Goal: Task Accomplishment & Management: Use online tool/utility

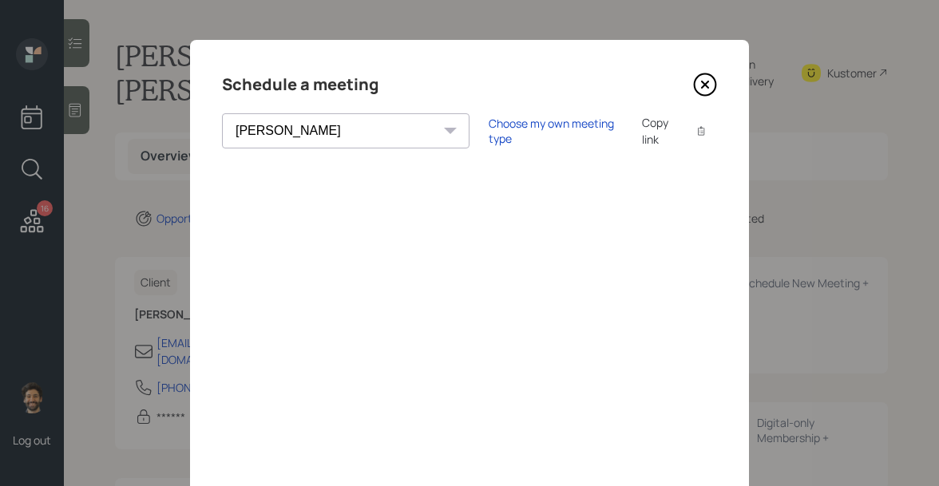
select select "f14b762f-c7c2-4b89-9227-8fa891345eea"
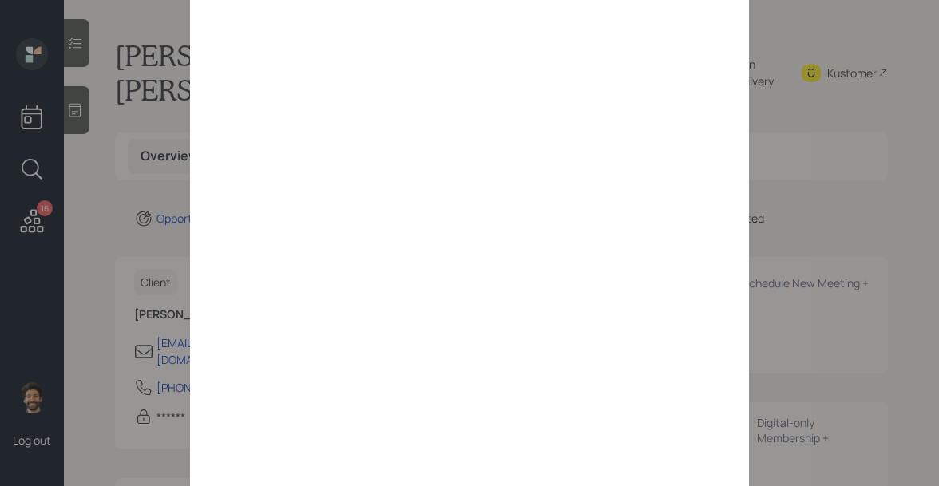
scroll to position [192, 0]
